Goal: Task Accomplishment & Management: Complete application form

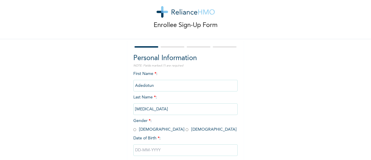
scroll to position [29, 0]
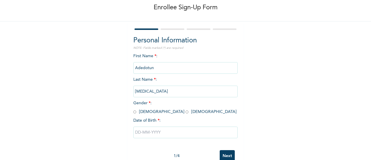
click at [158, 66] on input "Adedotun" at bounding box center [185, 68] width 104 height 12
click at [153, 68] on input "Adedotun" at bounding box center [185, 68] width 104 height 12
click at [163, 96] on input "[MEDICAL_DATA]" at bounding box center [185, 91] width 104 height 12
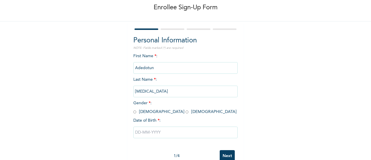
click at [156, 69] on input "Adedotun" at bounding box center [185, 68] width 104 height 12
click at [155, 66] on input "Adedotun" at bounding box center [185, 68] width 104 height 12
click at [156, 66] on input "Adedotun" at bounding box center [185, 68] width 104 height 12
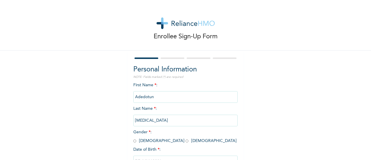
scroll to position [45, 0]
click at [164, 98] on input "Adedotun" at bounding box center [185, 97] width 104 height 12
click at [164, 99] on input "Adedotun" at bounding box center [185, 97] width 104 height 12
click at [155, 97] on input "Adedotun" at bounding box center [185, 97] width 104 height 12
click at [156, 97] on input "Adedotun" at bounding box center [185, 97] width 104 height 12
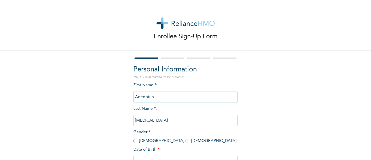
click at [160, 96] on input "Adedotun" at bounding box center [185, 97] width 104 height 12
click at [157, 96] on input "Adedotun" at bounding box center [185, 97] width 104 height 12
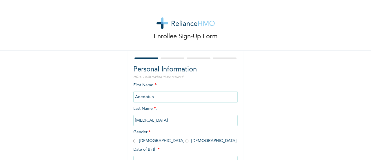
click at [152, 97] on input "Adedotun" at bounding box center [185, 97] width 104 height 12
click at [153, 97] on input "Adedotun" at bounding box center [185, 97] width 104 height 12
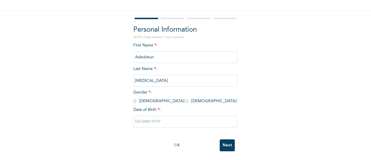
scroll to position [45, 0]
click at [133, 98] on input "radio" at bounding box center [134, 101] width 3 height 6
radio input "true"
click at [150, 116] on input "text" at bounding box center [185, 122] width 104 height 12
select select "8"
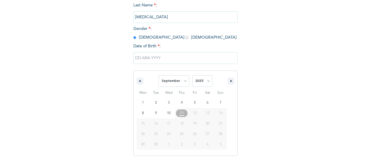
scroll to position [104, 0]
click at [203, 81] on select "2025 2024 2023 2022 2021 2020 2019 2018 2017 2016 2015 2014 2013 2012 2011 2010…" at bounding box center [202, 80] width 20 height 12
select select "1990"
click at [192, 75] on select "2025 2024 2023 2022 2021 2020 2019 2018 2017 2016 2015 2014 2013 2012 2011 2010…" at bounding box center [202, 80] width 20 height 12
click at [186, 81] on select "January February March April May June July August September October November De…" at bounding box center [173, 80] width 31 height 12
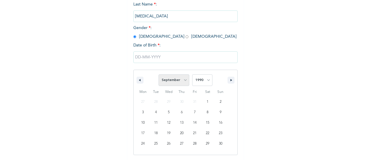
select select "6"
click at [158, 75] on select "January February March April May June July August September October November De…" at bounding box center [173, 80] width 31 height 12
type input "[DATE]"
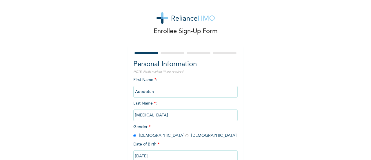
scroll to position [0, 0]
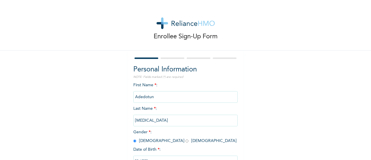
click at [146, 119] on input "[MEDICAL_DATA]" at bounding box center [185, 120] width 104 height 12
click at [149, 118] on input "[MEDICAL_DATA]" at bounding box center [185, 120] width 104 height 12
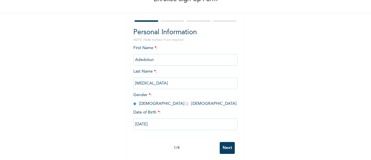
scroll to position [45, 0]
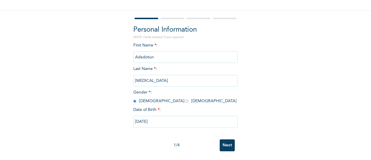
click at [226, 141] on input "Next" at bounding box center [227, 145] width 15 height 12
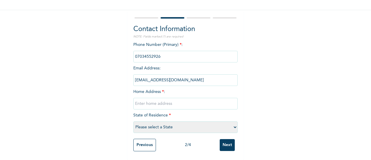
click at [175, 74] on input "[EMAIL_ADDRESS][DOMAIN_NAME]" at bounding box center [185, 80] width 104 height 12
click at [175, 75] on input "[EMAIL_ADDRESS][DOMAIN_NAME]" at bounding box center [185, 80] width 104 height 12
click at [135, 98] on input "text" at bounding box center [185, 104] width 104 height 12
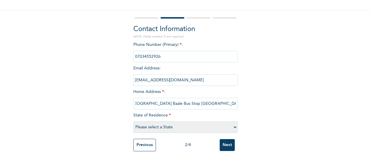
scroll to position [0, 13]
type input "16, [GEOGRAPHIC_DATA] Baale Bus Stop [GEOGRAPHIC_DATA]."
click at [147, 123] on select "Please select a State [PERSON_NAME] (FCT) [PERSON_NAME] Ibom [GEOGRAPHIC_DATA] …" at bounding box center [185, 127] width 104 height 12
select select "25"
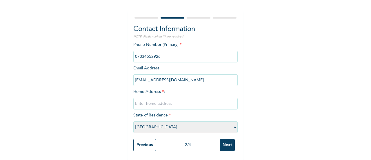
click at [133, 121] on select "Please select a State [PERSON_NAME] (FCT) [PERSON_NAME] Ibom [GEOGRAPHIC_DATA] …" at bounding box center [185, 127] width 104 height 12
click at [167, 99] on input "text" at bounding box center [185, 104] width 104 height 12
paste input "16, [GEOGRAPHIC_DATA] Baale Bus Stop [GEOGRAPHIC_DATA]."
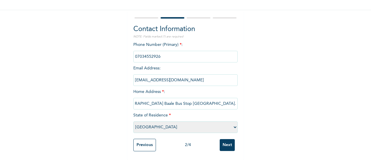
click at [171, 101] on input "16, [GEOGRAPHIC_DATA] Baale Bus Stop [GEOGRAPHIC_DATA]." at bounding box center [185, 104] width 104 height 12
click at [188, 99] on input "16, [GEOGRAPHIC_DATA] Baale Bus Stop [GEOGRAPHIC_DATA]." at bounding box center [185, 104] width 104 height 12
click at [222, 99] on input "16, [GEOGRAPHIC_DATA] [GEOGRAPHIC_DATA], [GEOGRAPHIC_DATA]." at bounding box center [185, 104] width 104 height 12
type input "16, [GEOGRAPHIC_DATA] [GEOGRAPHIC_DATA], [GEOGRAPHIC_DATA]."
click at [156, 121] on select "Please select a State [PERSON_NAME] (FCT) [PERSON_NAME] Ibom [GEOGRAPHIC_DATA] …" at bounding box center [185, 127] width 104 height 12
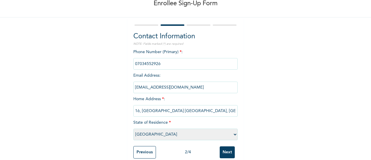
scroll to position [45, 0]
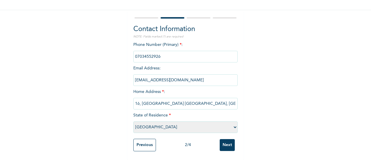
click at [228, 140] on input "Next" at bounding box center [227, 145] width 15 height 12
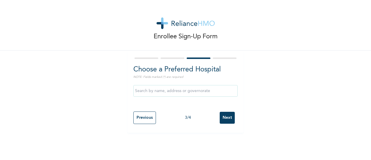
scroll to position [0, 0]
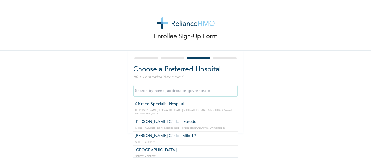
click at [169, 91] on input "text" at bounding box center [185, 91] width 104 height 12
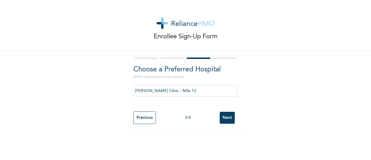
click at [211, 91] on input "[PERSON_NAME] Clinic - Mile 12" at bounding box center [185, 91] width 104 height 12
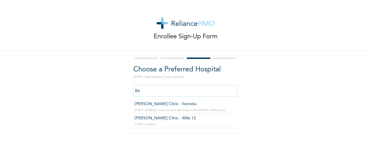
type input "B"
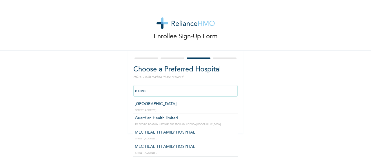
scroll to position [1, 0]
type input "e"
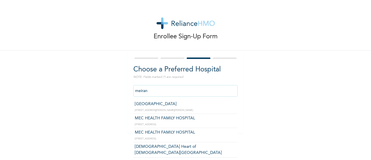
type input "[DEMOGRAPHIC_DATA] Heart of [DEMOGRAPHIC_DATA][GEOGRAPHIC_DATA]"
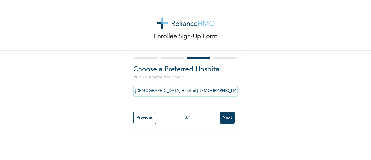
click at [335, 107] on div "Enrollee Sign-Up Form Choose a Preferred Hospital NOTE: Fields marked (*) are r…" at bounding box center [185, 66] width 371 height 132
click at [335, 103] on div "Enrollee Sign-Up Form Choose a Preferred Hospital NOTE: Fields marked (*) are r…" at bounding box center [185, 66] width 371 height 132
click at [336, 94] on div "Enrollee Sign-Up Form Choose a Preferred Hospital NOTE: Fields marked (*) are r…" at bounding box center [185, 66] width 371 height 132
click at [224, 115] on input "Next" at bounding box center [227, 118] width 15 height 12
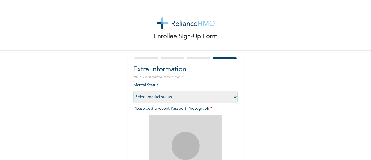
click at [232, 96] on select "Select marital status [DEMOGRAPHIC_DATA] Married [DEMOGRAPHIC_DATA] Widow/[DEMO…" at bounding box center [185, 97] width 104 height 12
select select "2"
click at [133, 91] on select "Select marital status [DEMOGRAPHIC_DATA] Married [DEMOGRAPHIC_DATA] Widow/[DEMO…" at bounding box center [185, 97] width 104 height 12
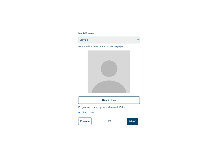
scroll to position [94, 0]
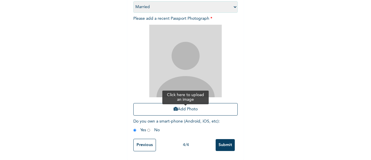
click at [216, 103] on button "Add Photo" at bounding box center [185, 109] width 104 height 12
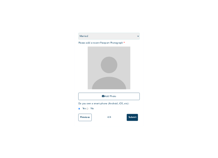
scroll to position [84, 0]
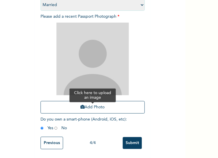
click at [91, 101] on button "Add Photo" at bounding box center [93, 107] width 104 height 12
click at [100, 101] on button "Add Photo" at bounding box center [93, 107] width 104 height 12
click at [107, 101] on button "Add Photo" at bounding box center [93, 107] width 104 height 12
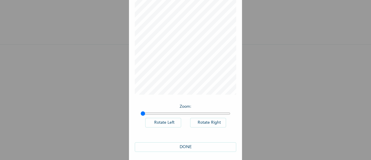
scroll to position [42, 0]
click at [206, 119] on button "Rotate Right" at bounding box center [208, 120] width 36 height 10
click at [165, 121] on button "Rotate Left" at bounding box center [163, 120] width 36 height 10
click at [166, 122] on button "Rotate Left" at bounding box center [163, 120] width 36 height 10
click at [209, 118] on button "Rotate Right" at bounding box center [208, 120] width 36 height 10
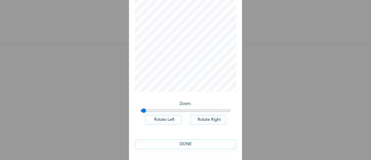
type input "1"
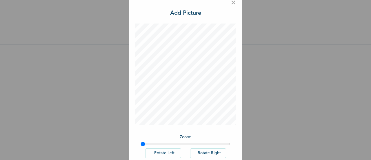
scroll to position [0, 0]
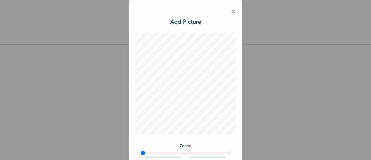
click at [232, 11] on span "×" at bounding box center [234, 12] width 6 height 12
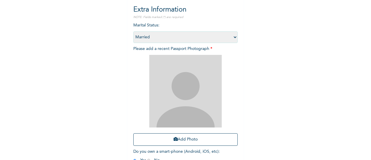
scroll to position [61, 0]
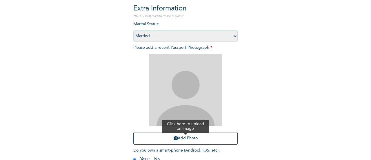
click at [195, 138] on button "Add Photo" at bounding box center [185, 138] width 104 height 12
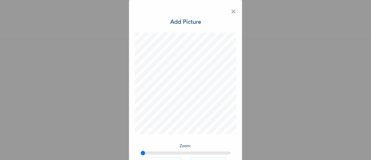
scroll to position [42, 0]
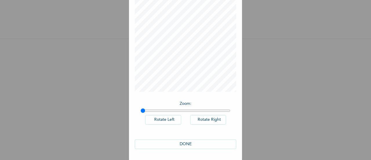
click at [188, 144] on button "DONE" at bounding box center [185, 144] width 101 height 10
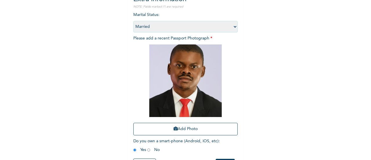
scroll to position [94, 0]
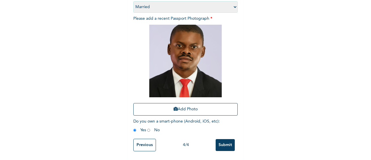
click at [228, 139] on input "Submit" at bounding box center [225, 145] width 19 height 12
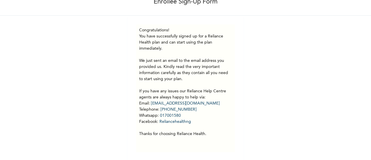
scroll to position [40, 0]
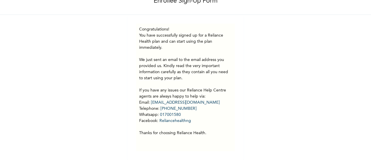
click at [349, 102] on div "Enrollee Sign-Up Form Congratulations! You have successfully signed up for a Re…" at bounding box center [185, 61] width 371 height 195
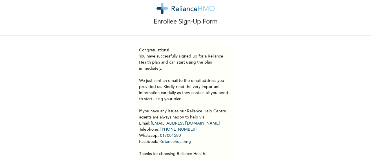
scroll to position [0, 0]
